Goal: Information Seeking & Learning: Learn about a topic

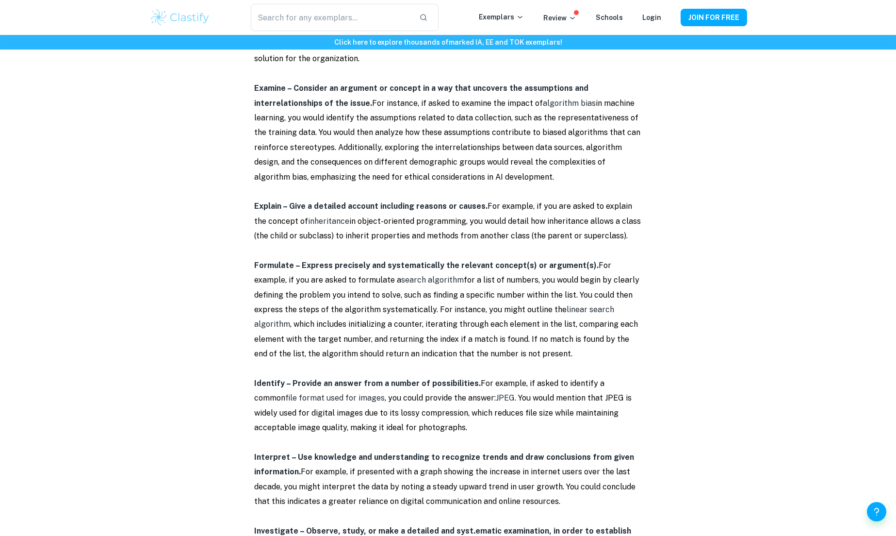
scroll to position [2523, 0]
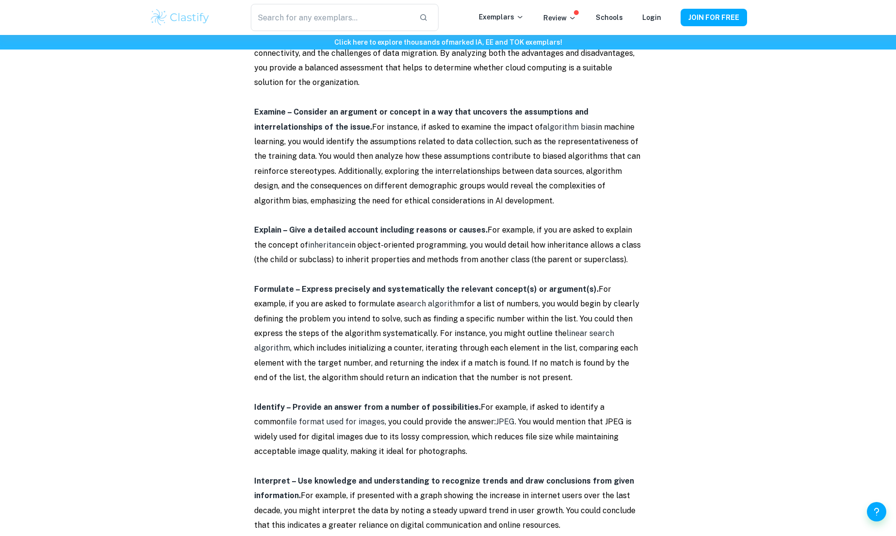
drag, startPoint x: 252, startPoint y: 185, endPoint x: 482, endPoint y: 182, distance: 230.0
copy strong "Explain – Give a detailed account including reasons or causes."
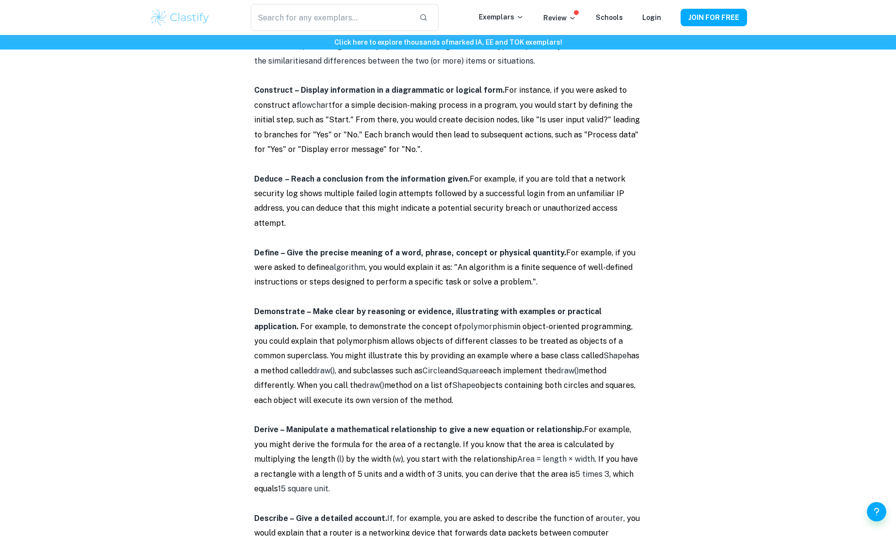
scroll to position [1261, 0]
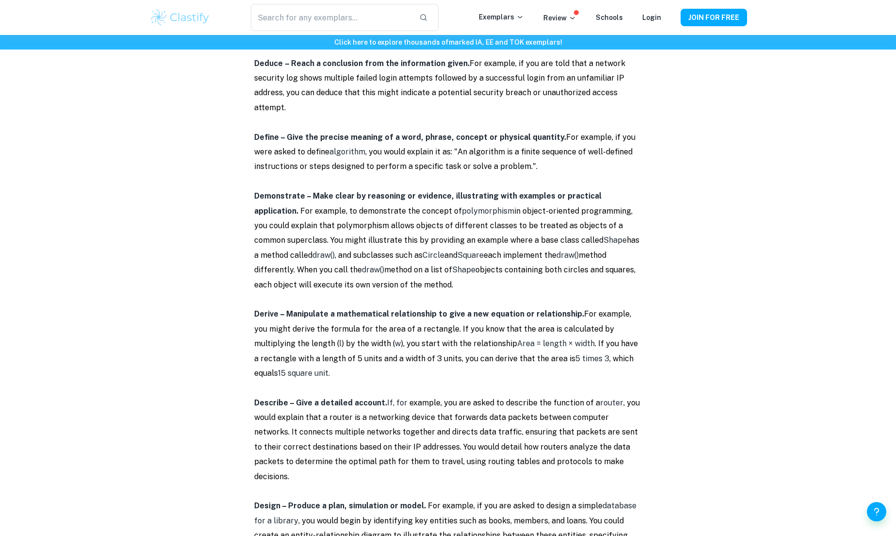
click at [275, 191] on strong "Demonstrate – Make clear by reasoning or evidence, illustrating with examples o…" at bounding box center [427, 203] width 347 height 24
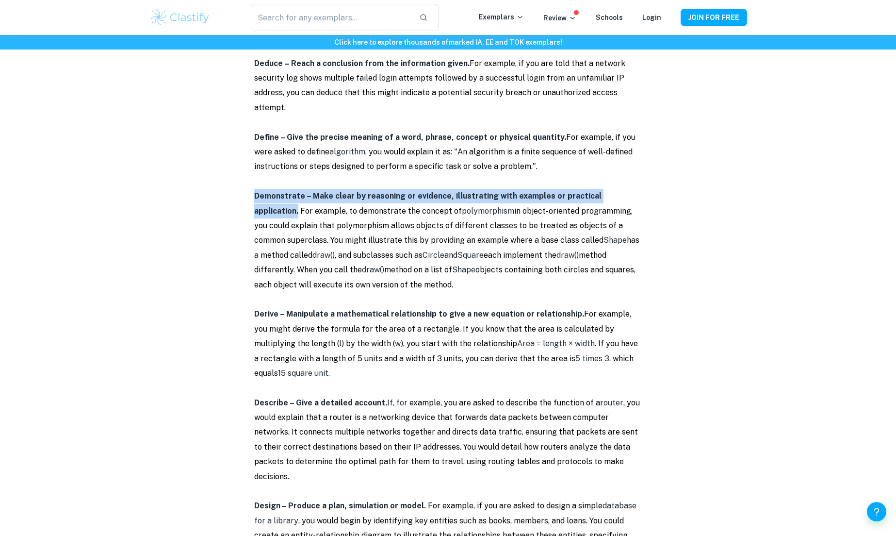
drag, startPoint x: 249, startPoint y: 182, endPoint x: 632, endPoint y: 177, distance: 382.8
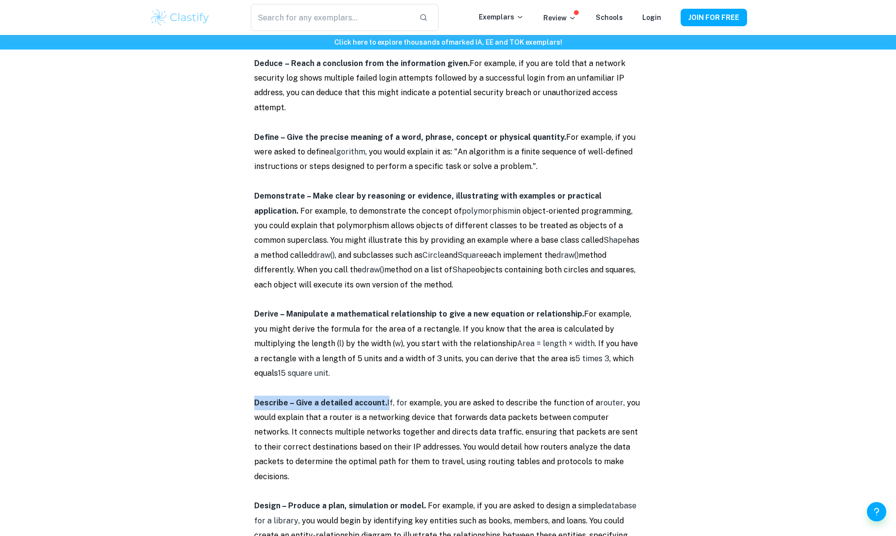
drag, startPoint x: 252, startPoint y: 382, endPoint x: 385, endPoint y: 385, distance: 132.5
copy p "Describe – Give a detailed account. I"
click at [549, 130] on p "Define – Give the precise meaning of a word, phrase, concept or physical quanti…" at bounding box center [448, 152] width 388 height 44
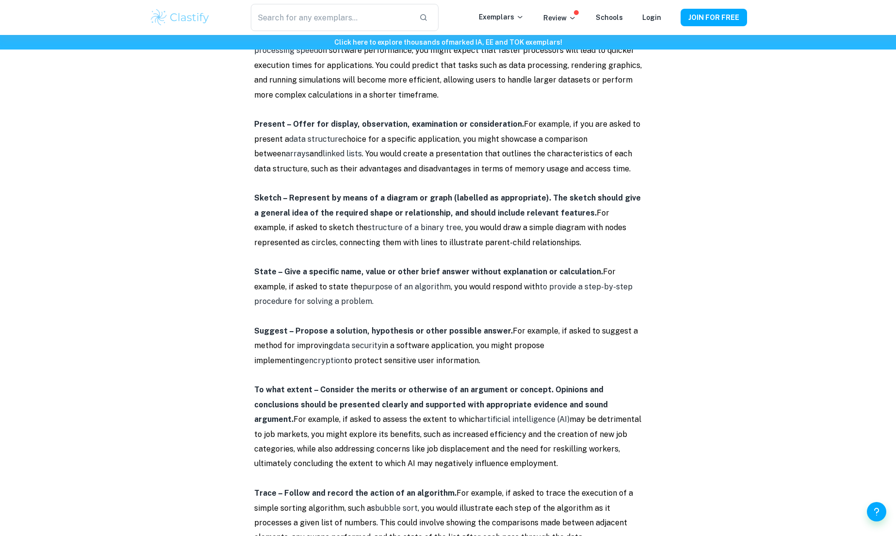
scroll to position [3396, 0]
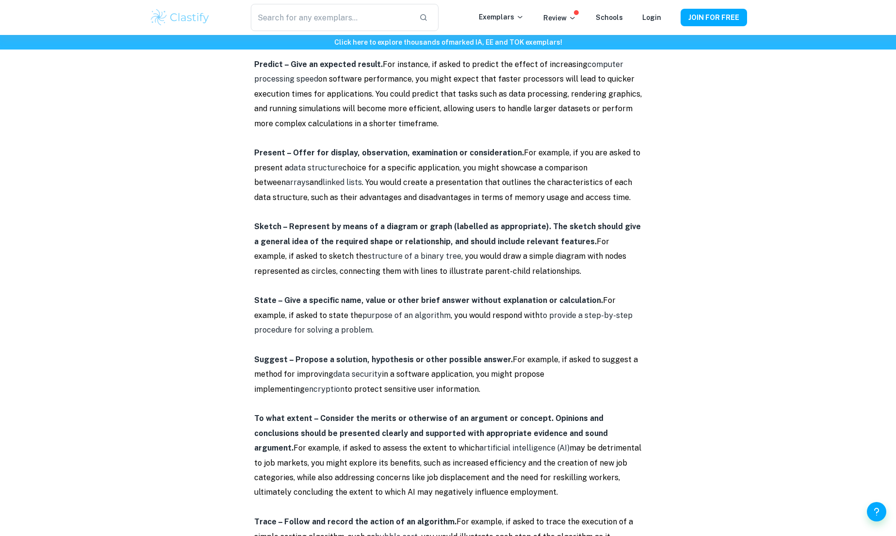
click at [315, 295] on strong "State – Give a specific name, value or other brief answer without explanation o…" at bounding box center [428, 299] width 349 height 9
drag, startPoint x: 251, startPoint y: 253, endPoint x: 590, endPoint y: 255, distance: 339.6
copy strong "State – Give a specific name, value or other brief answer without explanation o…"
